Goal: Manage account settings

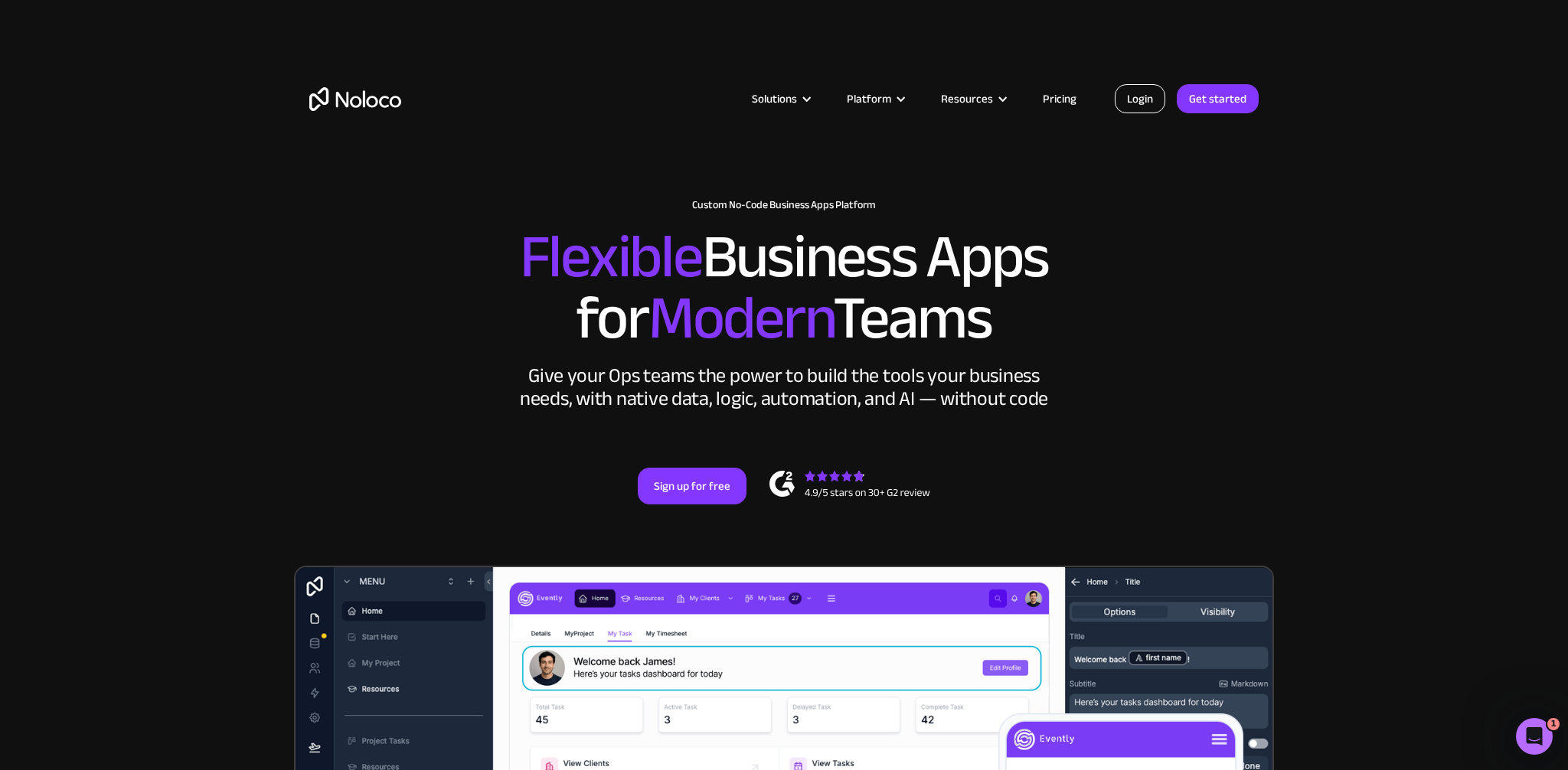
click at [1152, 90] on link "Login" at bounding box center [1140, 98] width 51 height 29
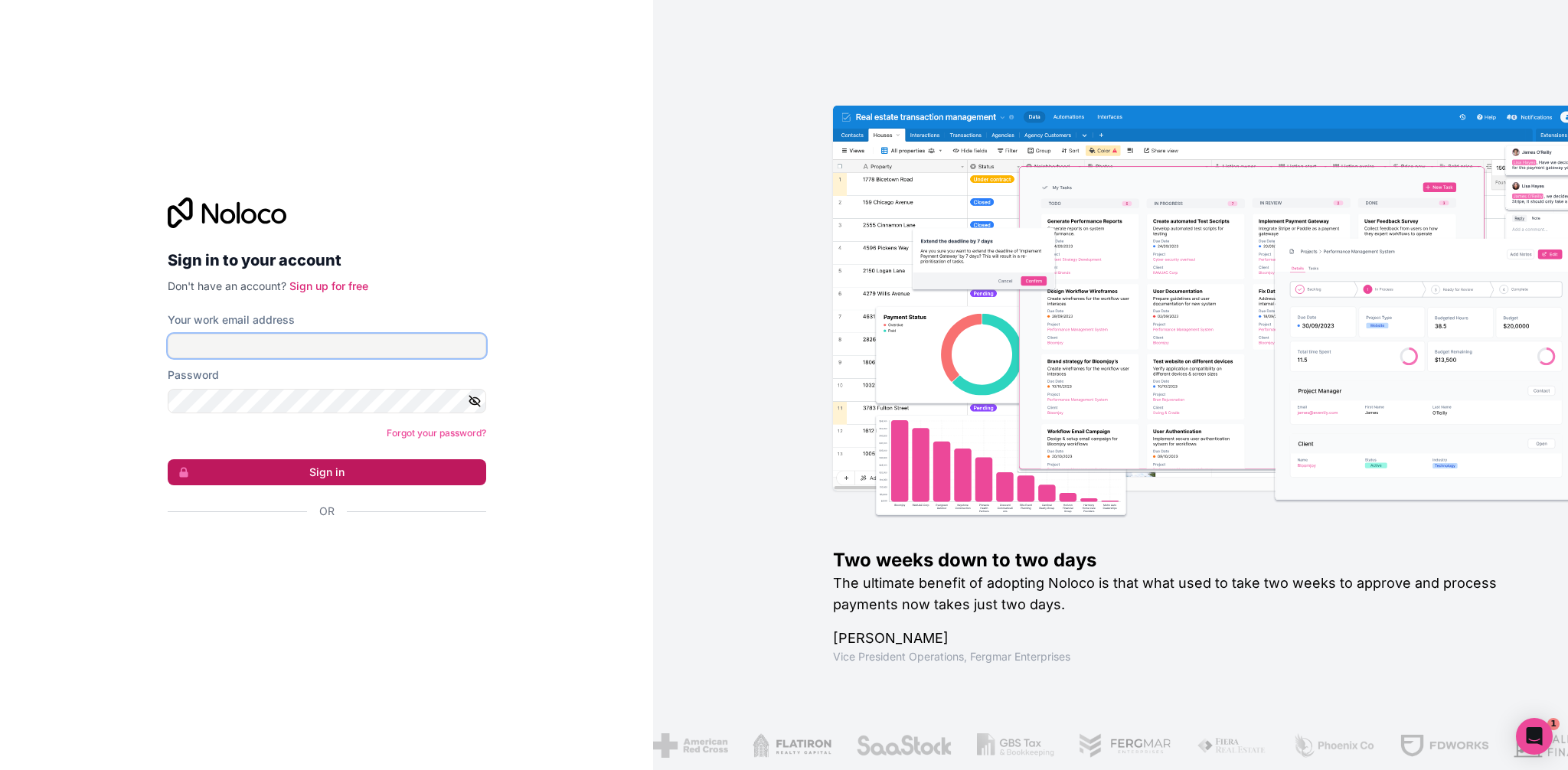
type input "[PERSON_NAME][EMAIL_ADDRESS][PERSON_NAME][DOMAIN_NAME]"
click at [322, 472] on button "Sign in" at bounding box center [327, 473] width 319 height 26
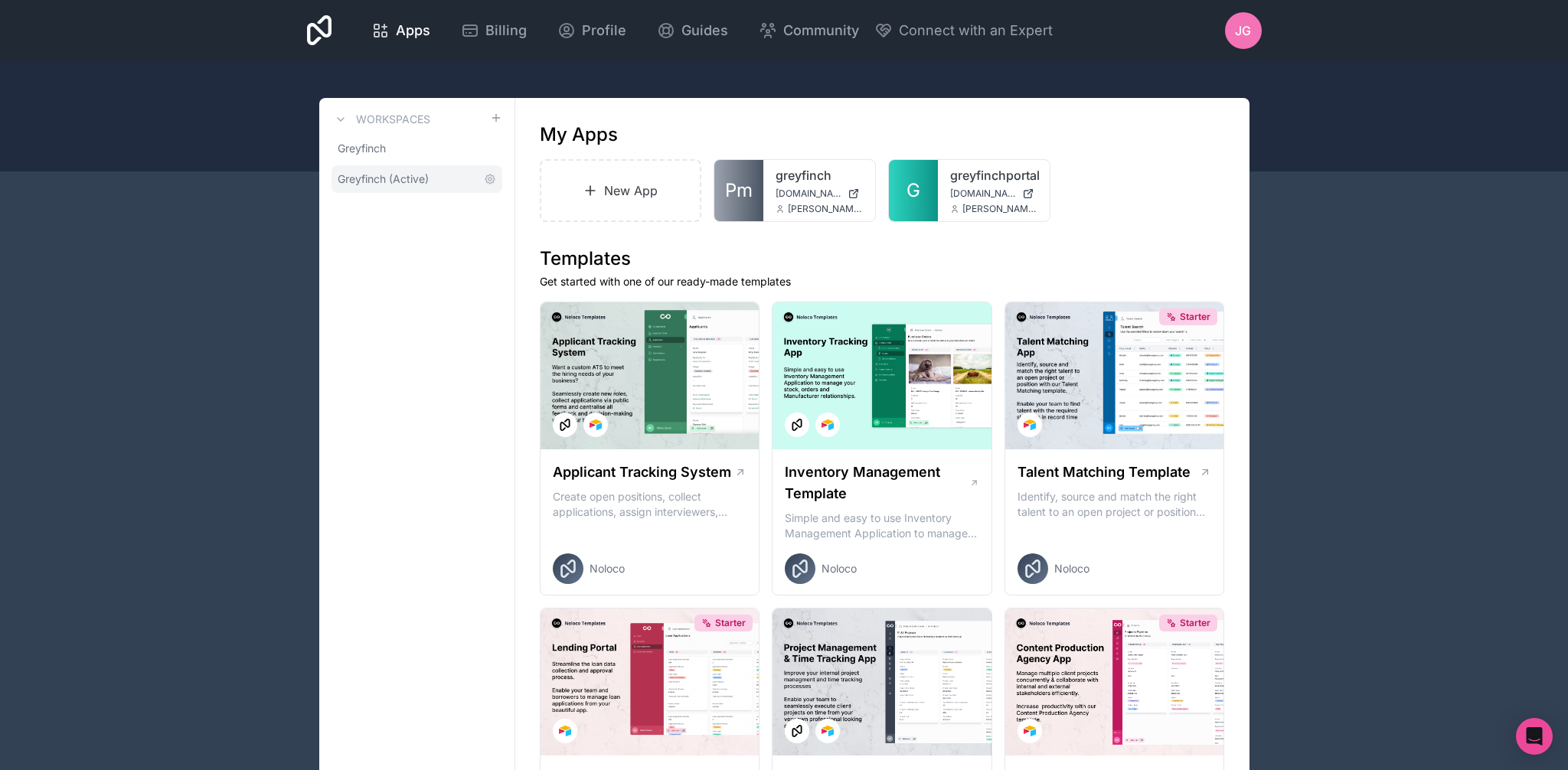
click at [405, 176] on span "Greyfinch (Active)" at bounding box center [383, 179] width 91 height 16
click at [486, 31] on span "Billing" at bounding box center [506, 30] width 42 height 21
click at [964, 187] on span "[DOMAIN_NAME]" at bounding box center [982, 193] width 66 height 12
click at [963, 178] on link "greyfinchportal" at bounding box center [993, 175] width 87 height 19
